Goal: Navigation & Orientation: Find specific page/section

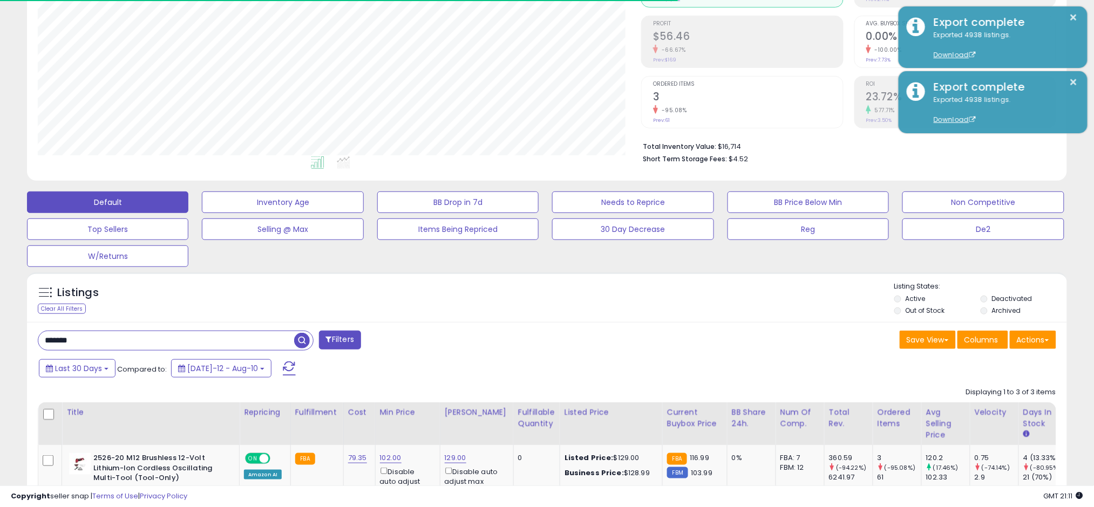
scroll to position [145, 0]
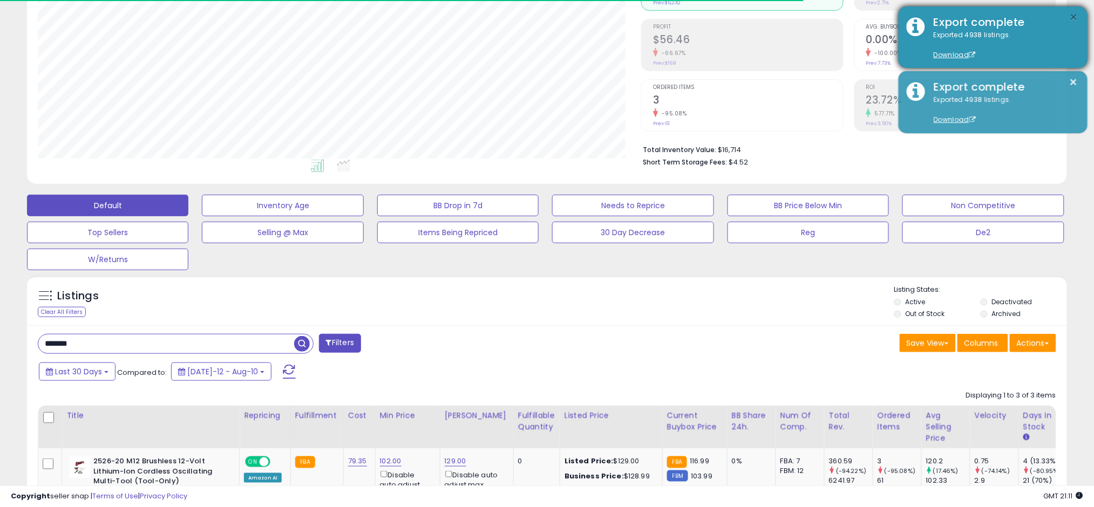
click at [1077, 17] on button "×" at bounding box center [1073, 17] width 9 height 13
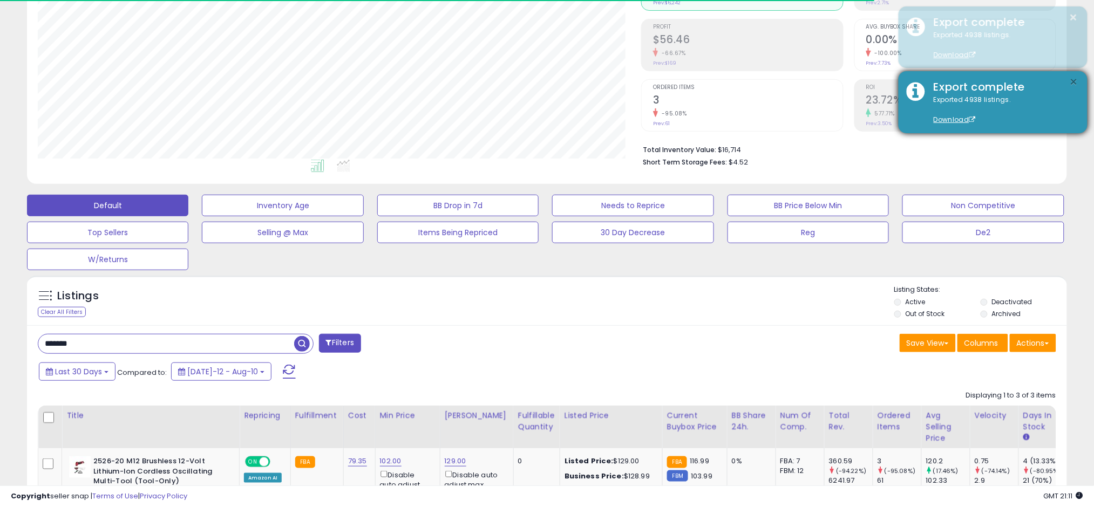
click at [1076, 80] on button "×" at bounding box center [1073, 82] width 9 height 13
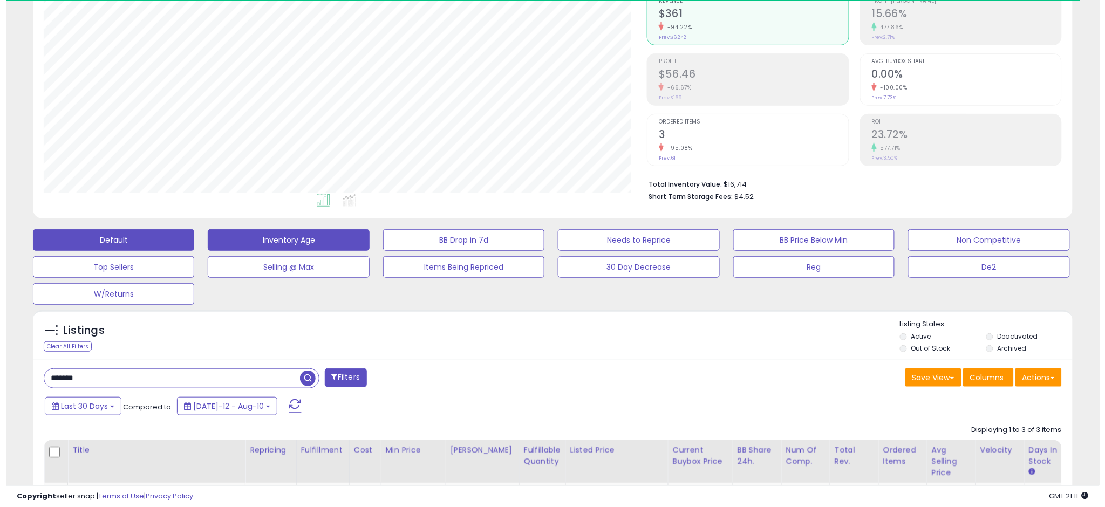
scroll to position [112, 0]
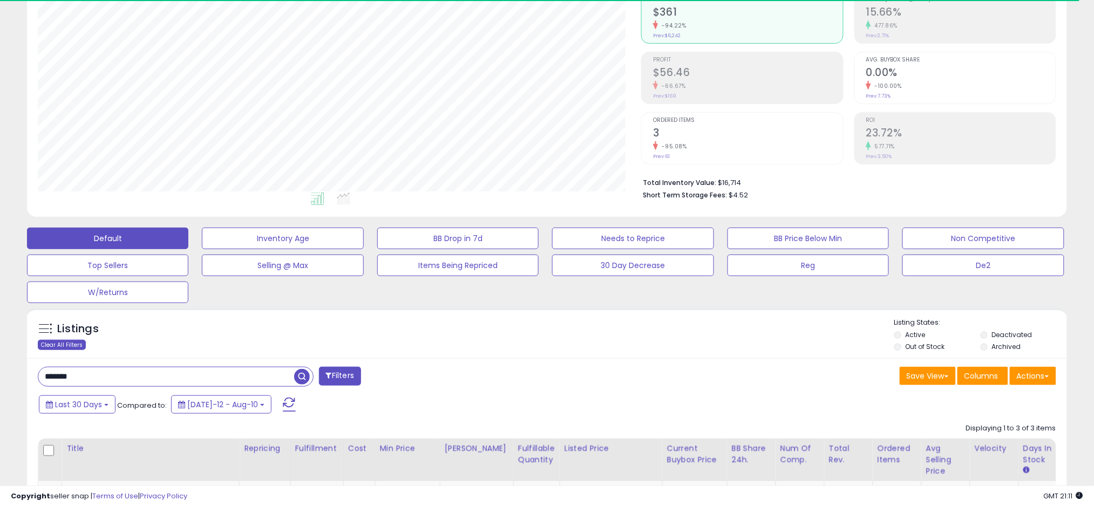
click at [52, 345] on div "Clear All Filters" at bounding box center [62, 345] width 48 height 10
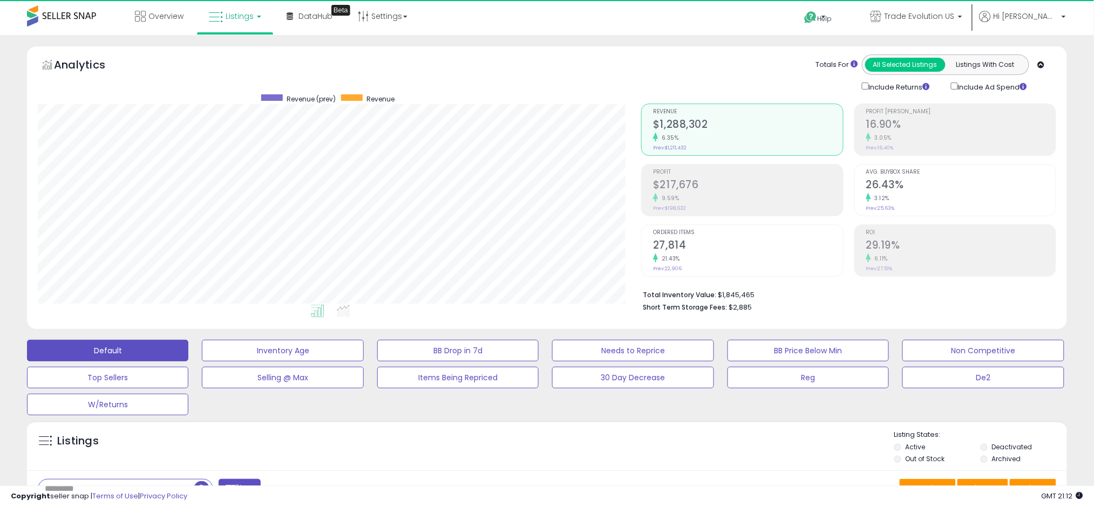
scroll to position [221, 603]
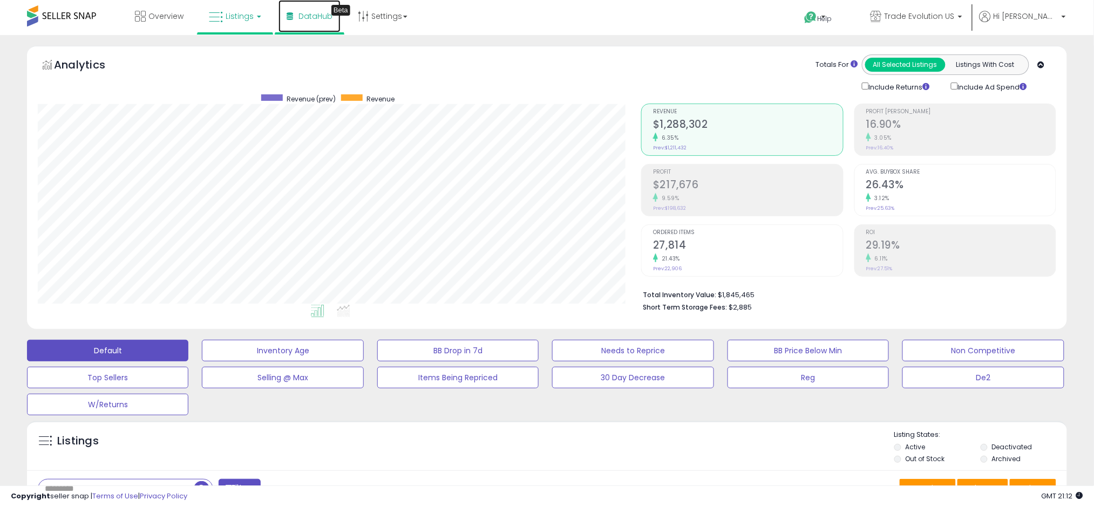
click at [279, 14] on link "DataHub Beta" at bounding box center [309, 16] width 62 height 32
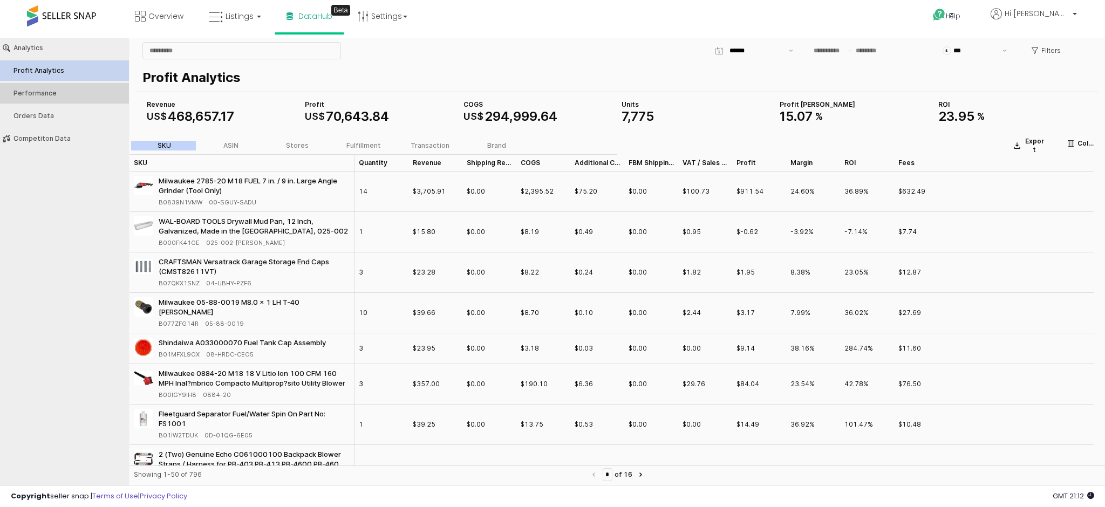
click at [79, 90] on div "Performance" at bounding box center [69, 94] width 113 height 8
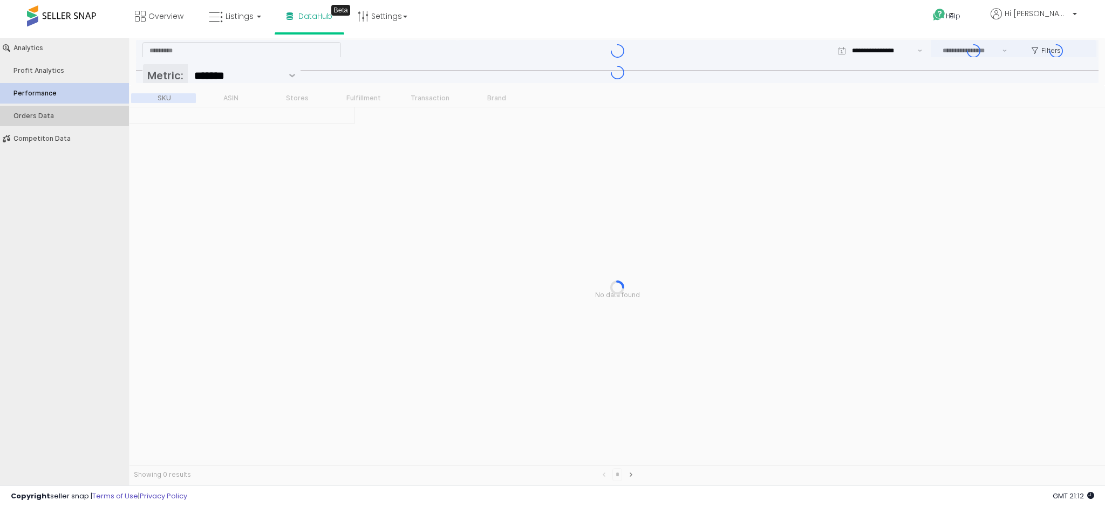
type input "***"
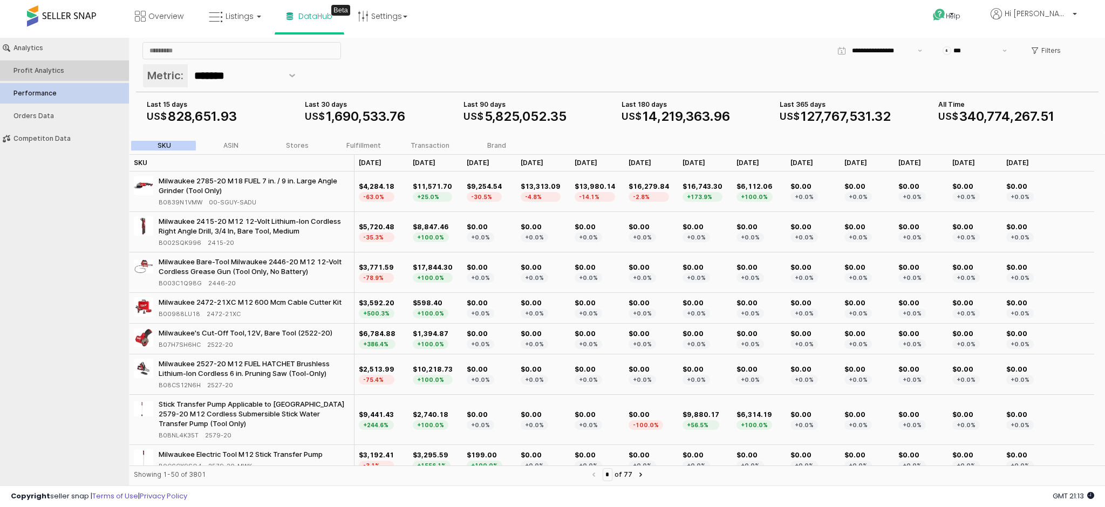
click at [77, 68] on div "Profit Analytics" at bounding box center [69, 71] width 113 height 8
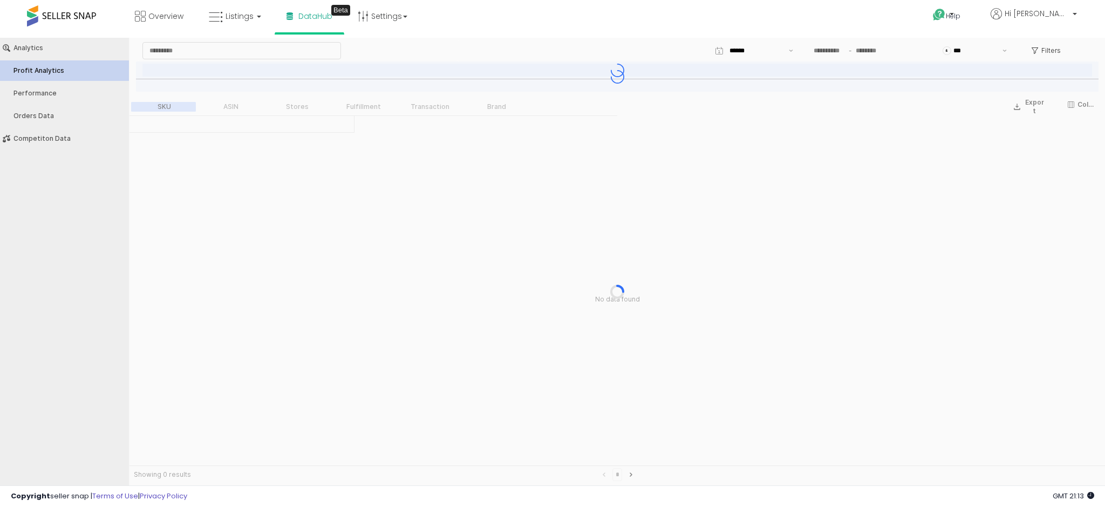
type input "***"
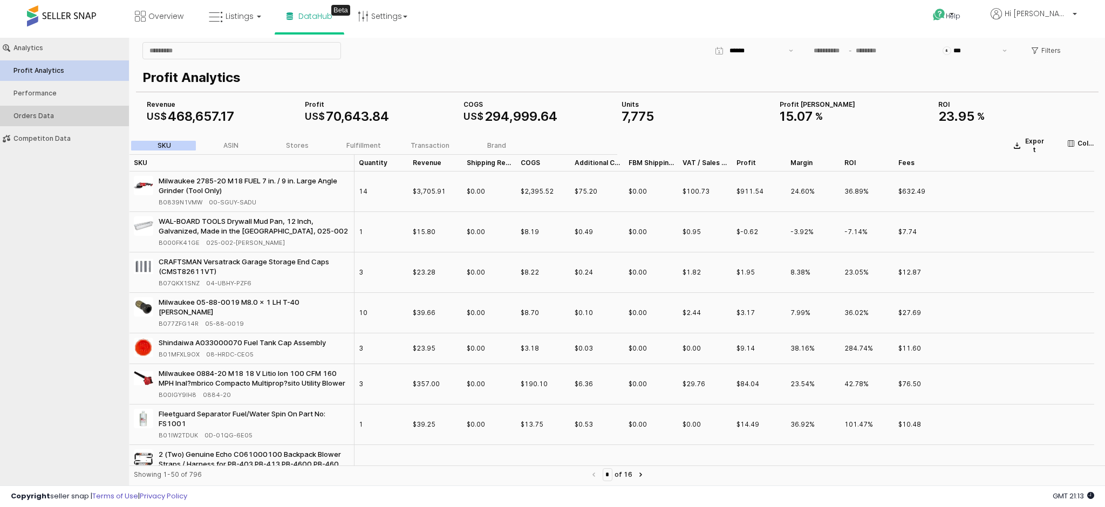
click at [57, 120] on button "Orders Data" at bounding box center [64, 116] width 137 height 21
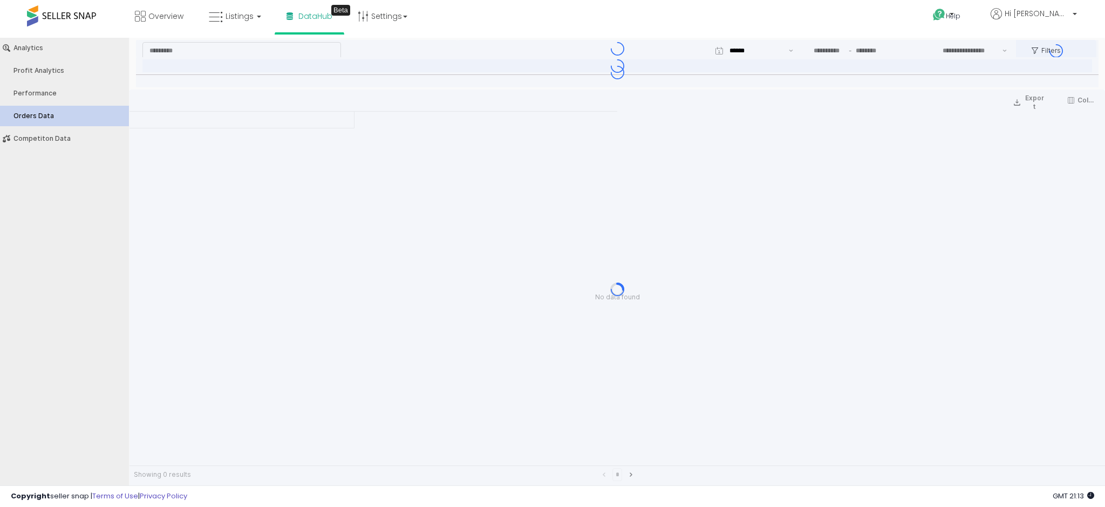
type input "***"
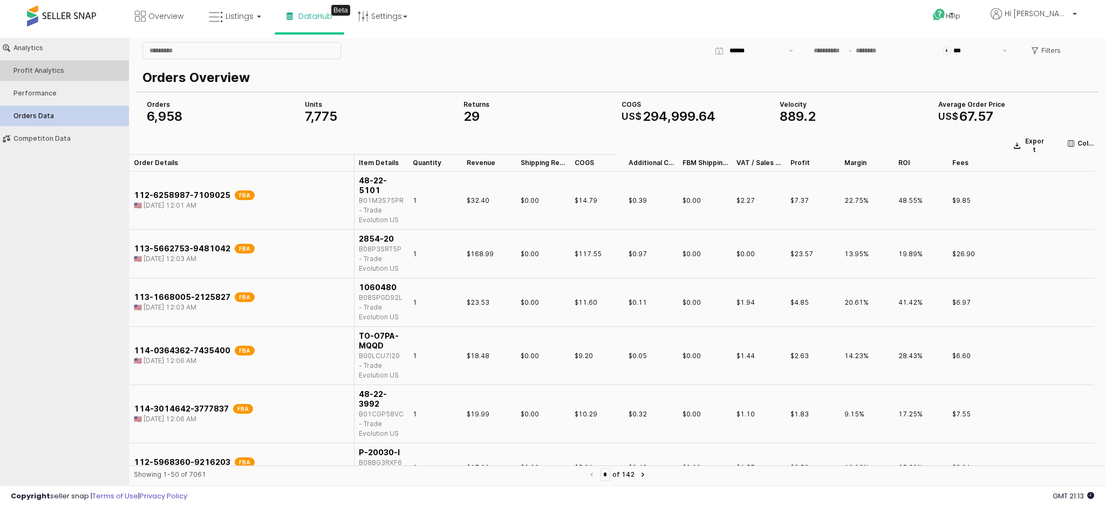
click at [80, 72] on div "Profit Analytics" at bounding box center [69, 71] width 113 height 8
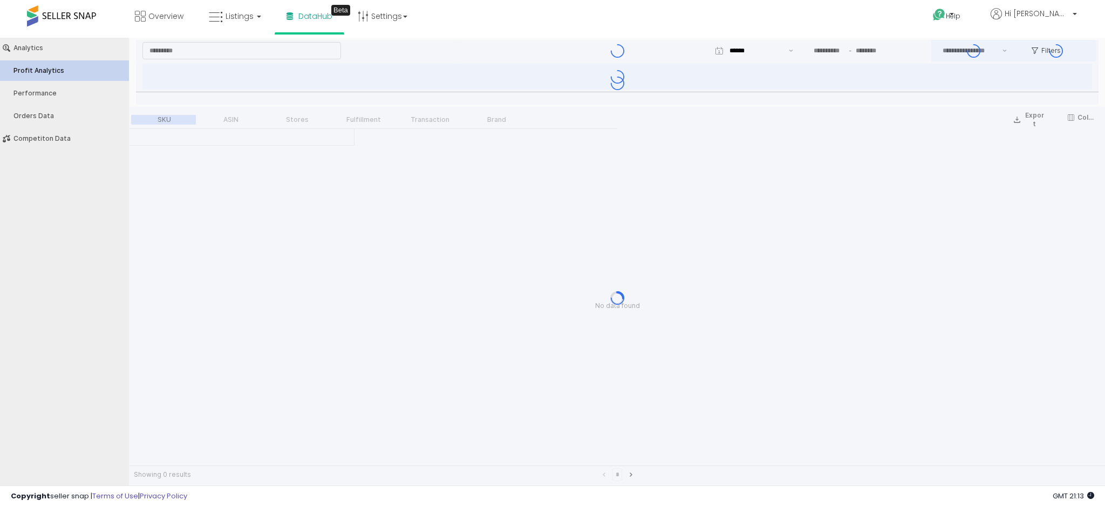
type input "***"
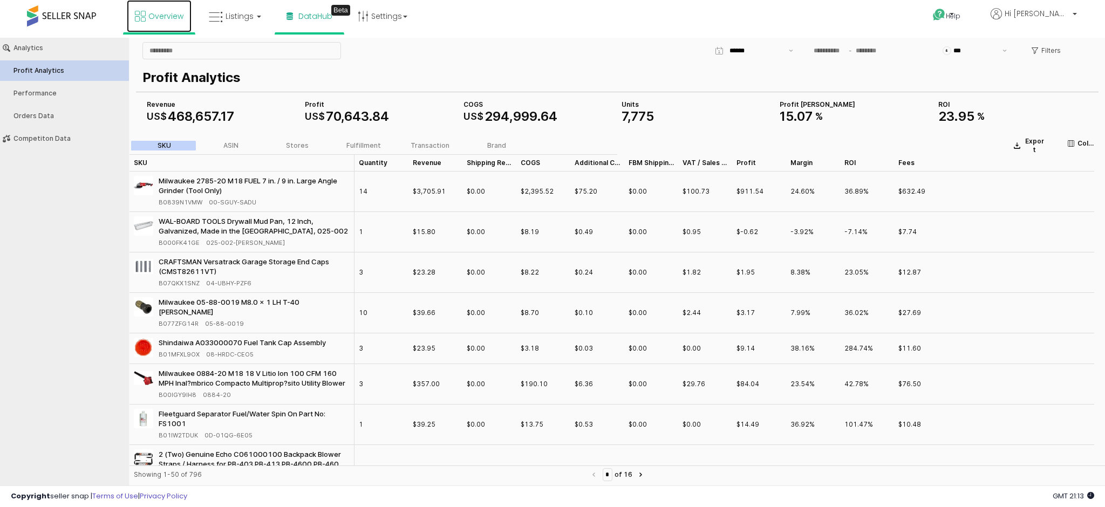
click at [152, 18] on span "Overview" at bounding box center [165, 16] width 35 height 11
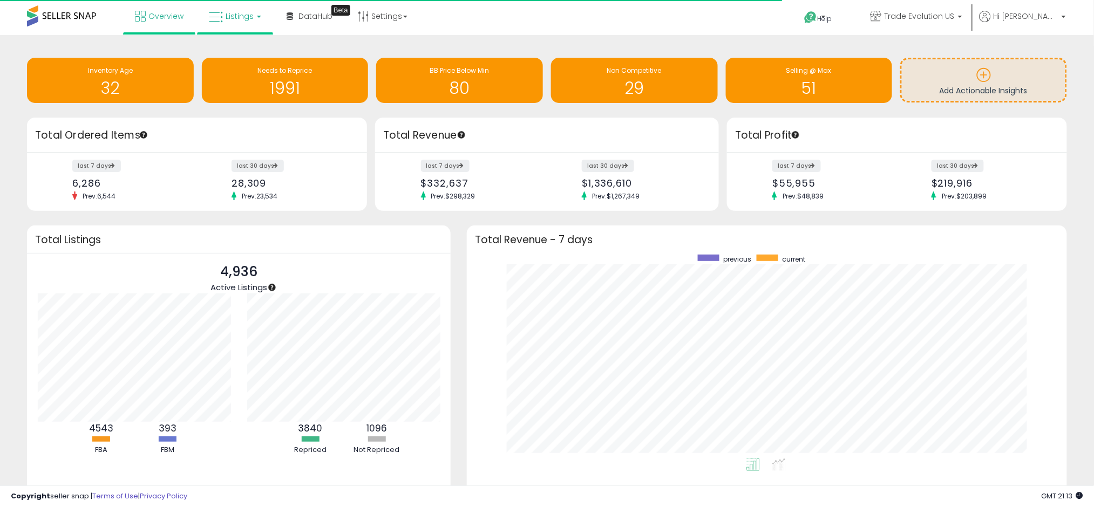
scroll to position [539365, 538990]
click at [218, 14] on icon at bounding box center [216, 17] width 14 height 14
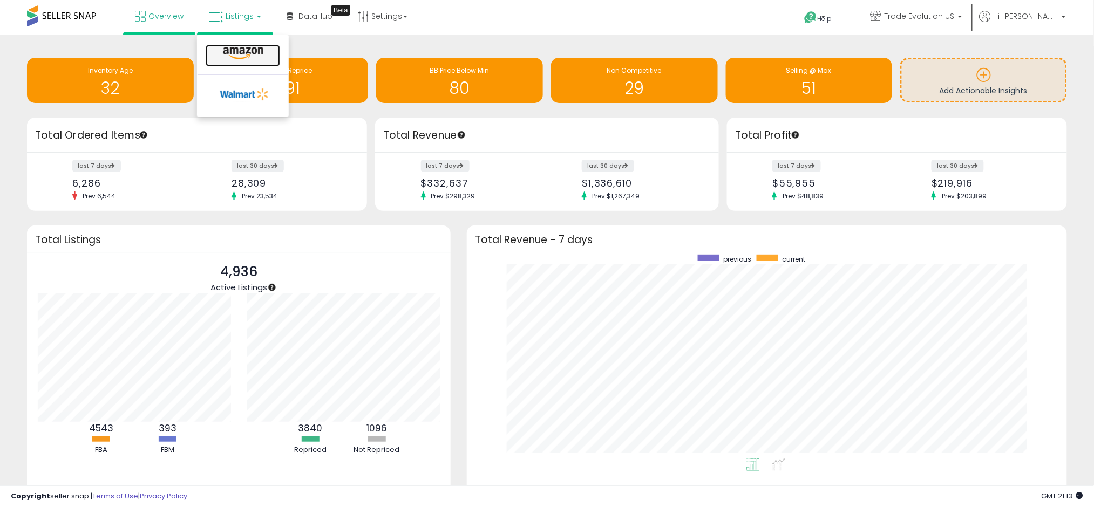
click at [229, 45] on link at bounding box center [243, 56] width 74 height 22
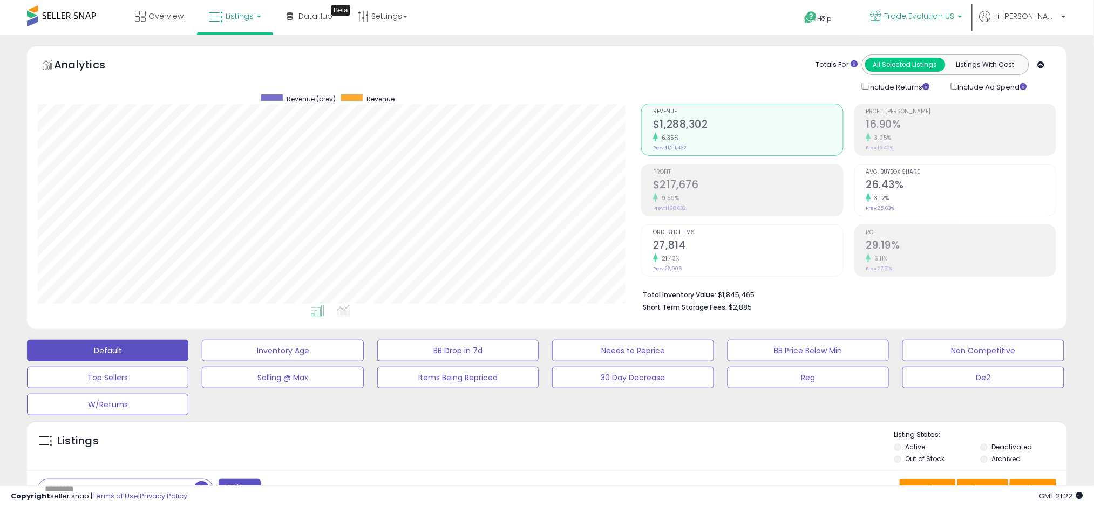
click at [944, 9] on link "Trade Evolution US" at bounding box center [916, 17] width 108 height 35
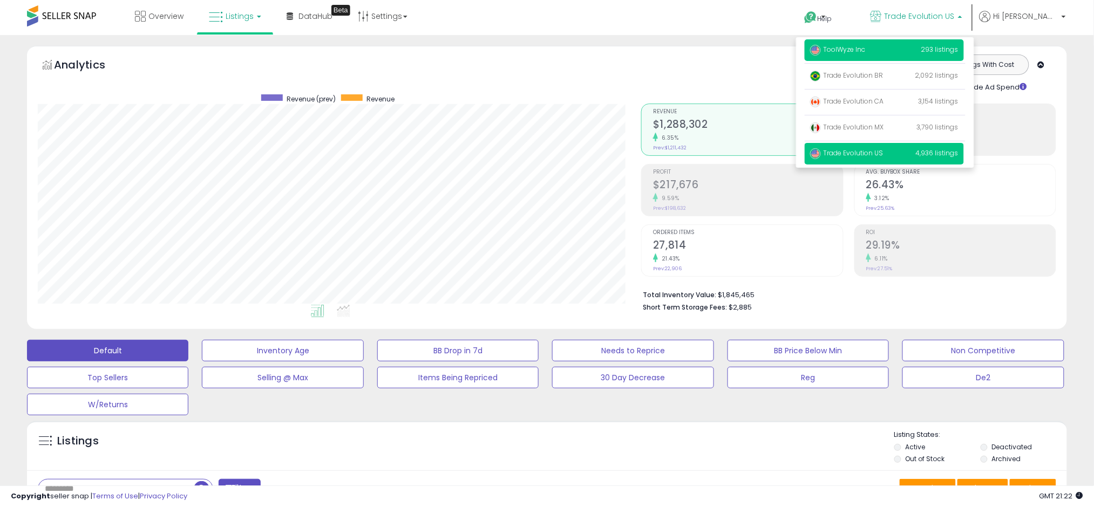
click at [888, 56] on p "ToolWyze Inc 293 listings" at bounding box center [883, 50] width 159 height 22
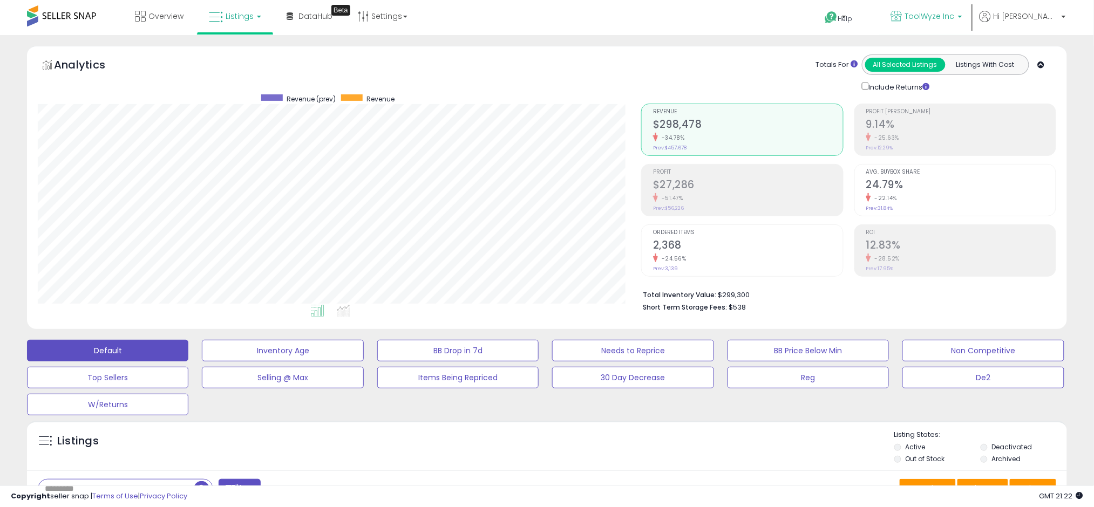
click at [954, 20] on span "ToolWyze Inc" at bounding box center [930, 16] width 50 height 11
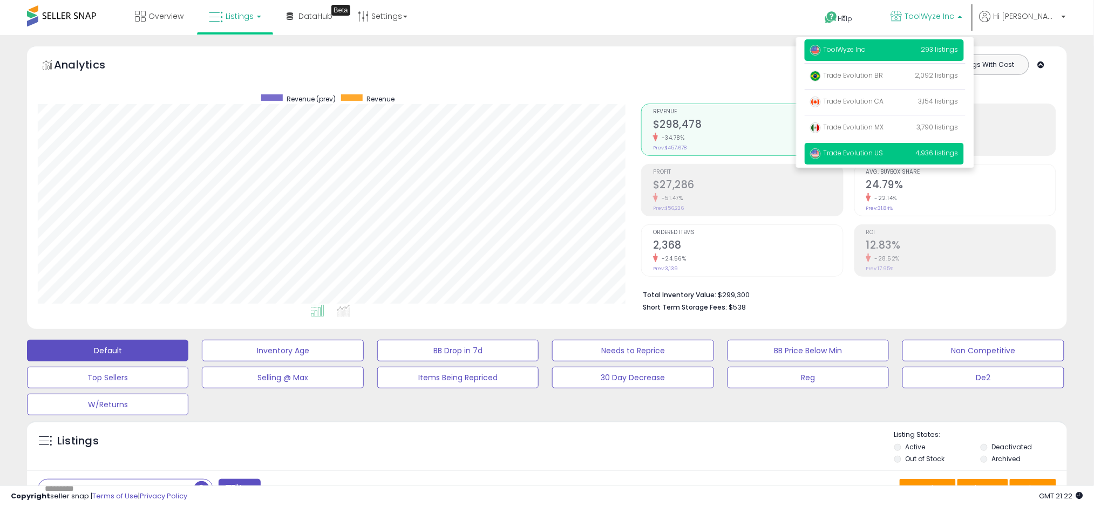
click at [879, 154] on span "Trade Evolution US" at bounding box center [846, 152] width 73 height 9
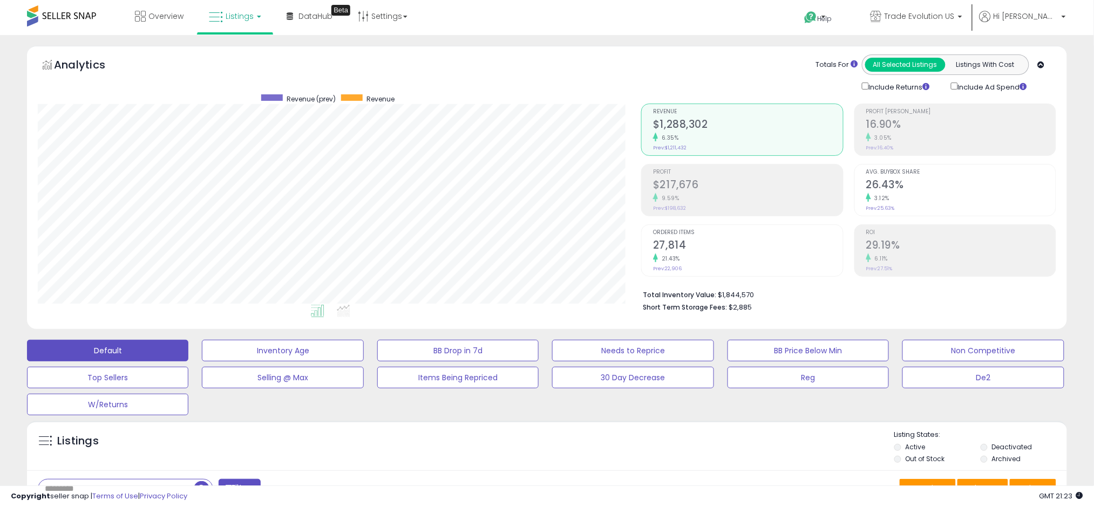
click at [250, 22] on link "Listings" at bounding box center [235, 16] width 69 height 32
click at [230, 92] on icon at bounding box center [244, 94] width 57 height 16
